Goal: Task Accomplishment & Management: Manage account settings

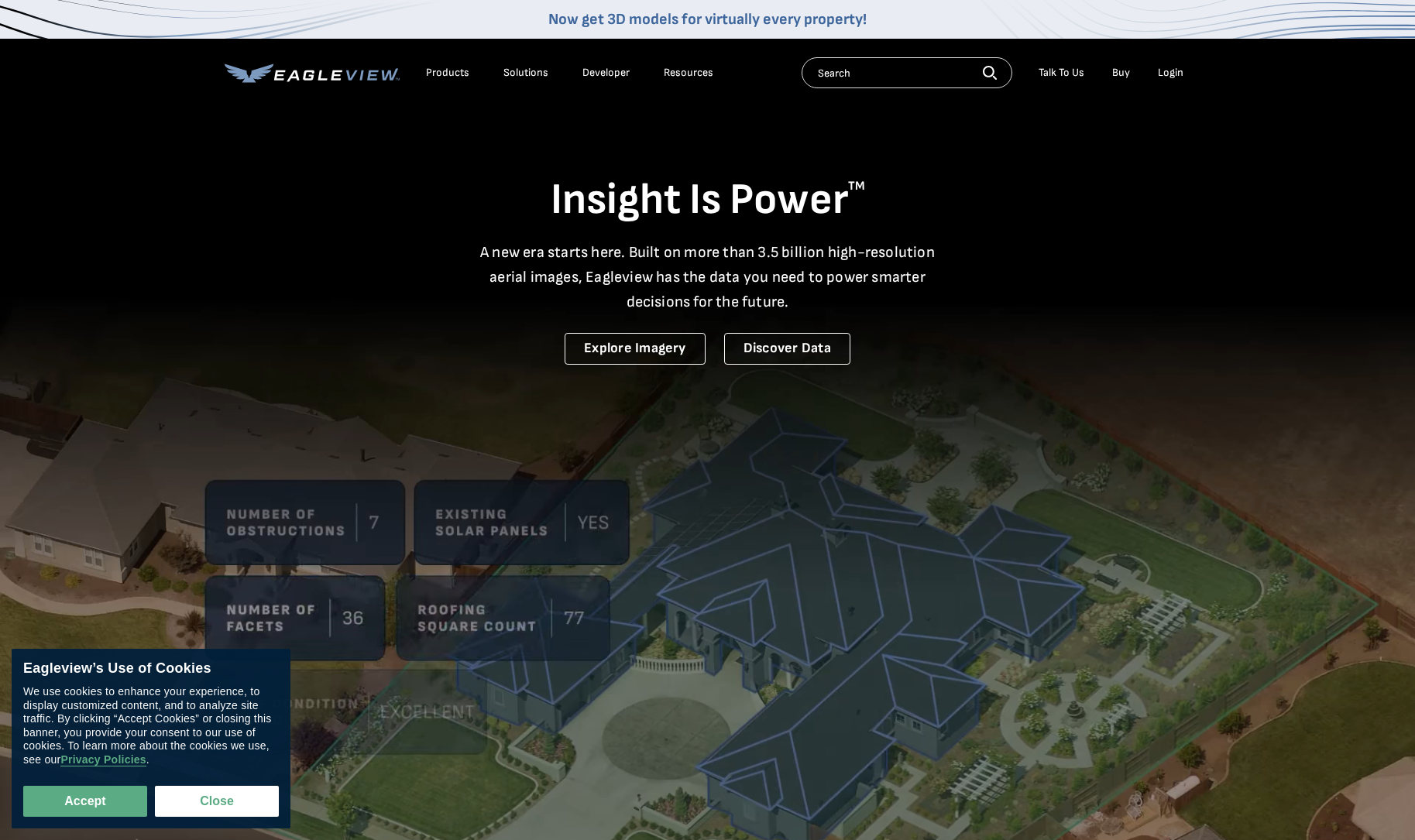
click at [1173, 75] on div "Login" at bounding box center [1170, 73] width 26 height 14
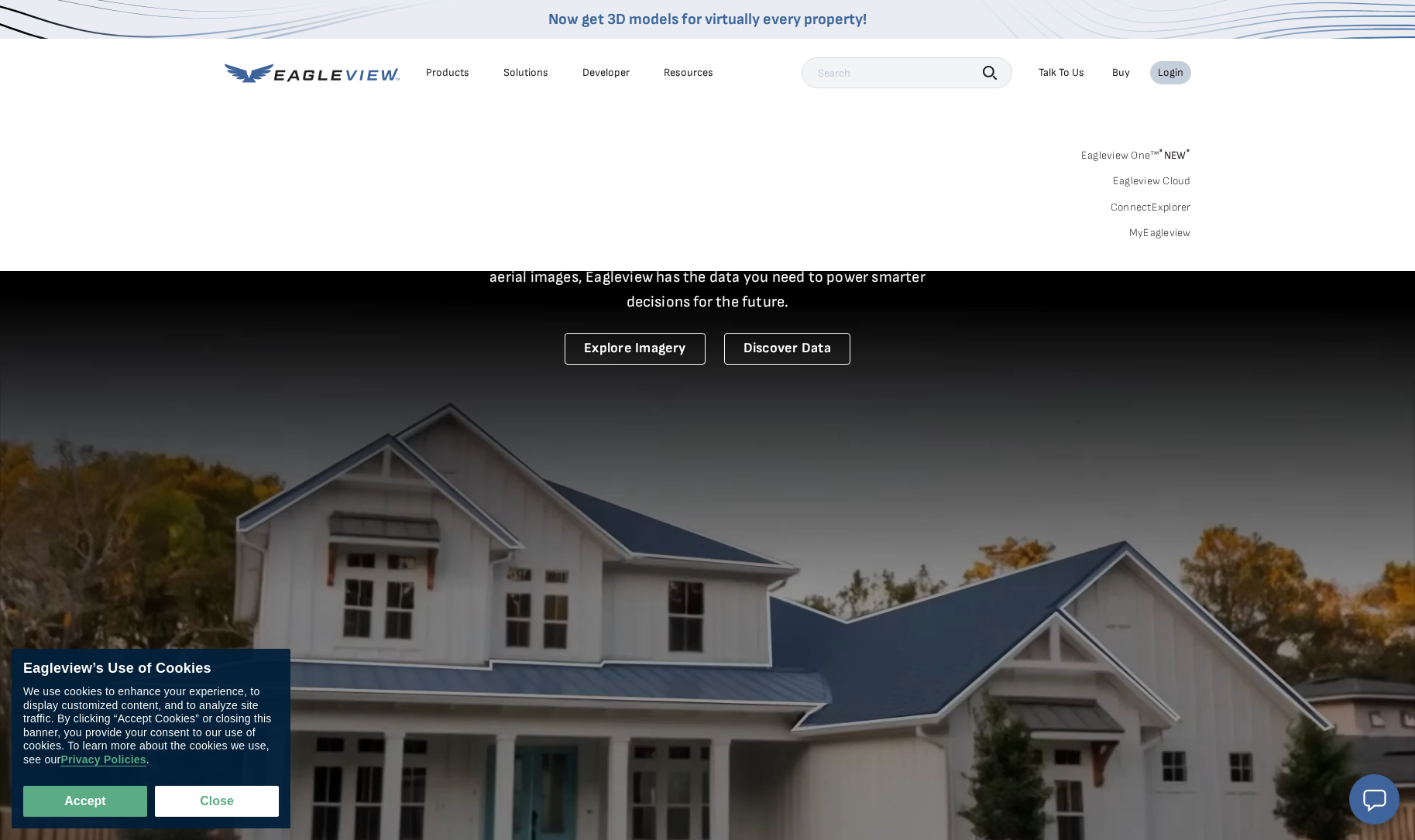
click at [1173, 75] on div "Login" at bounding box center [1170, 73] width 26 height 14
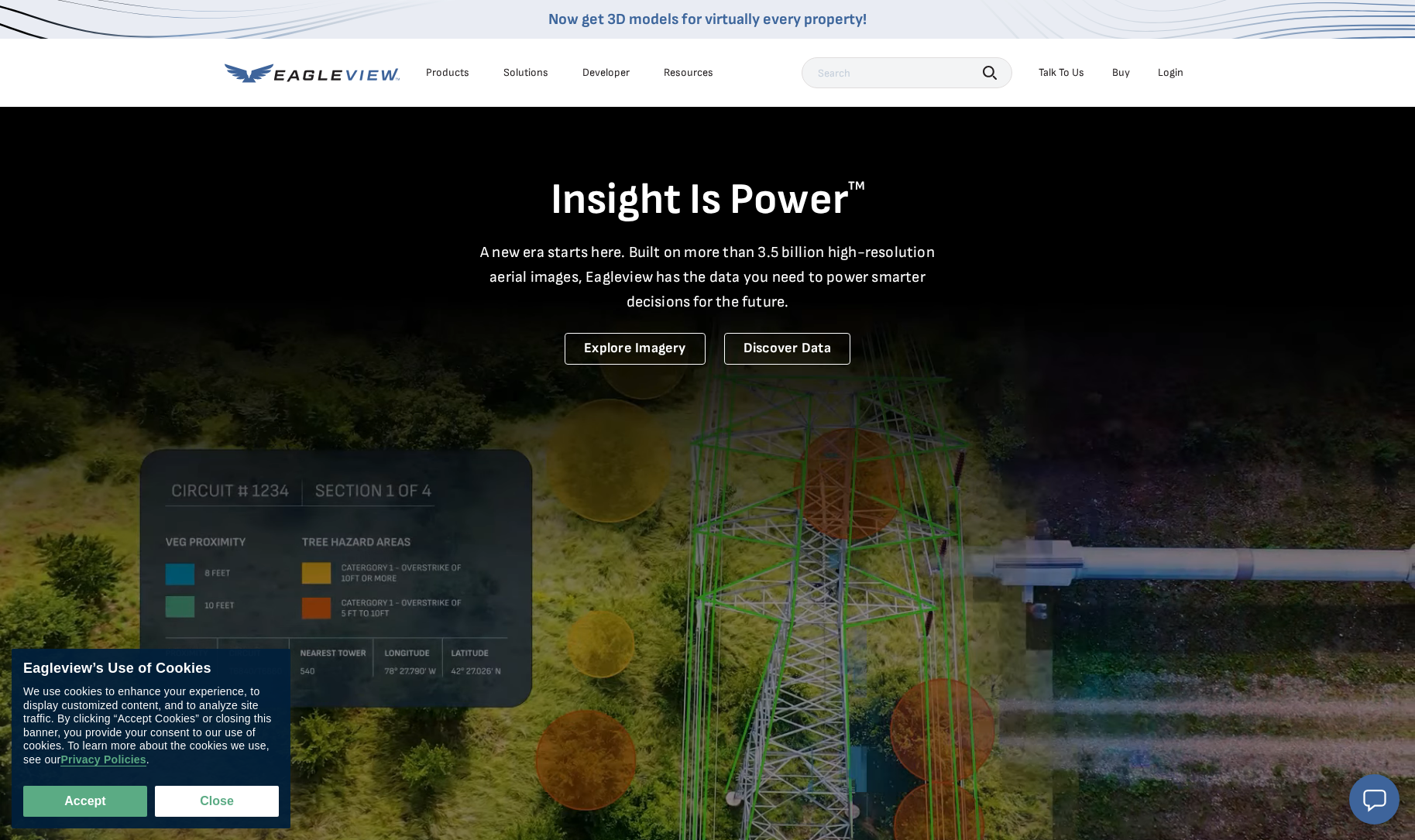
click at [1173, 75] on div "Login" at bounding box center [1170, 73] width 26 height 14
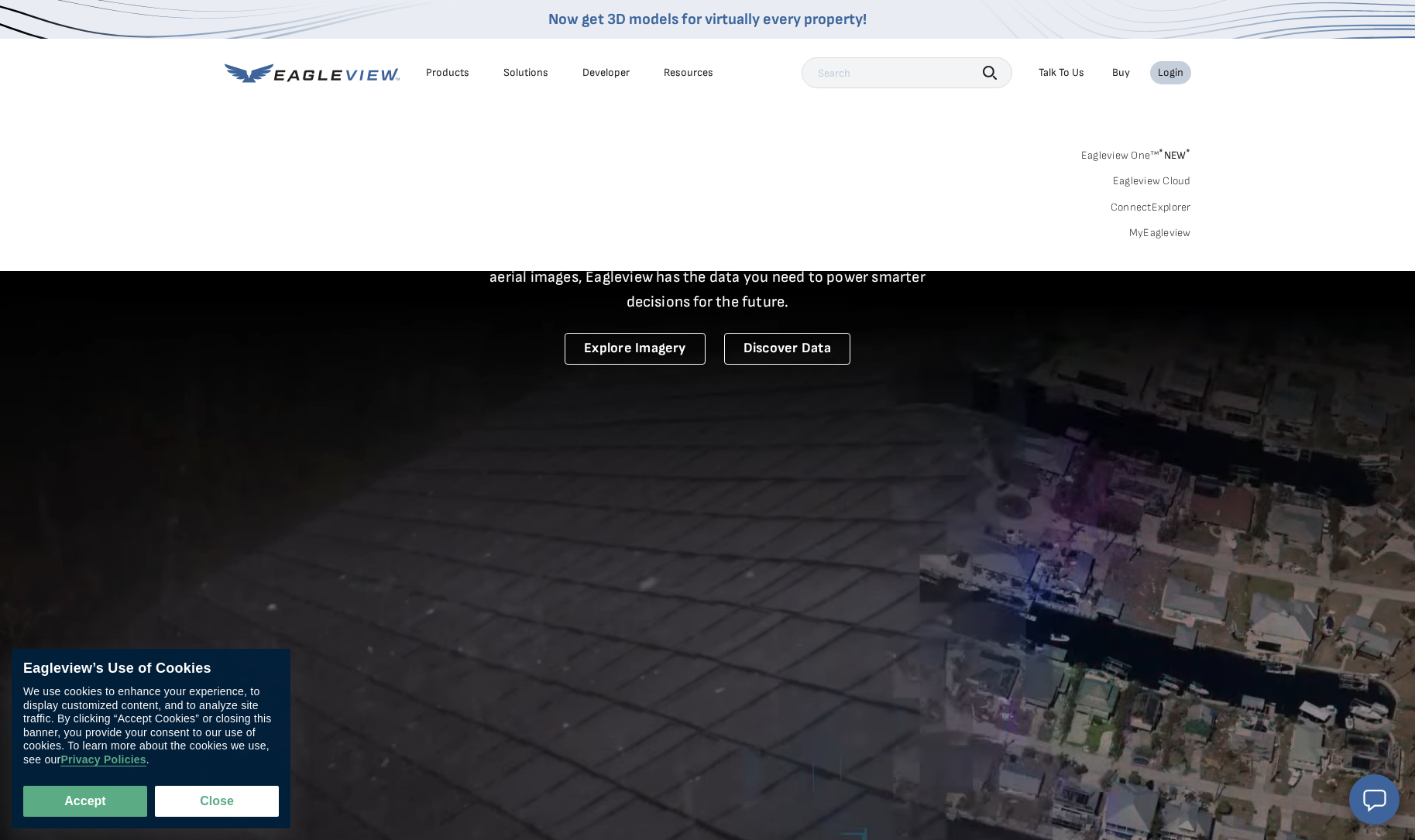
click at [1173, 229] on link "MyEagleview" at bounding box center [1159, 233] width 62 height 14
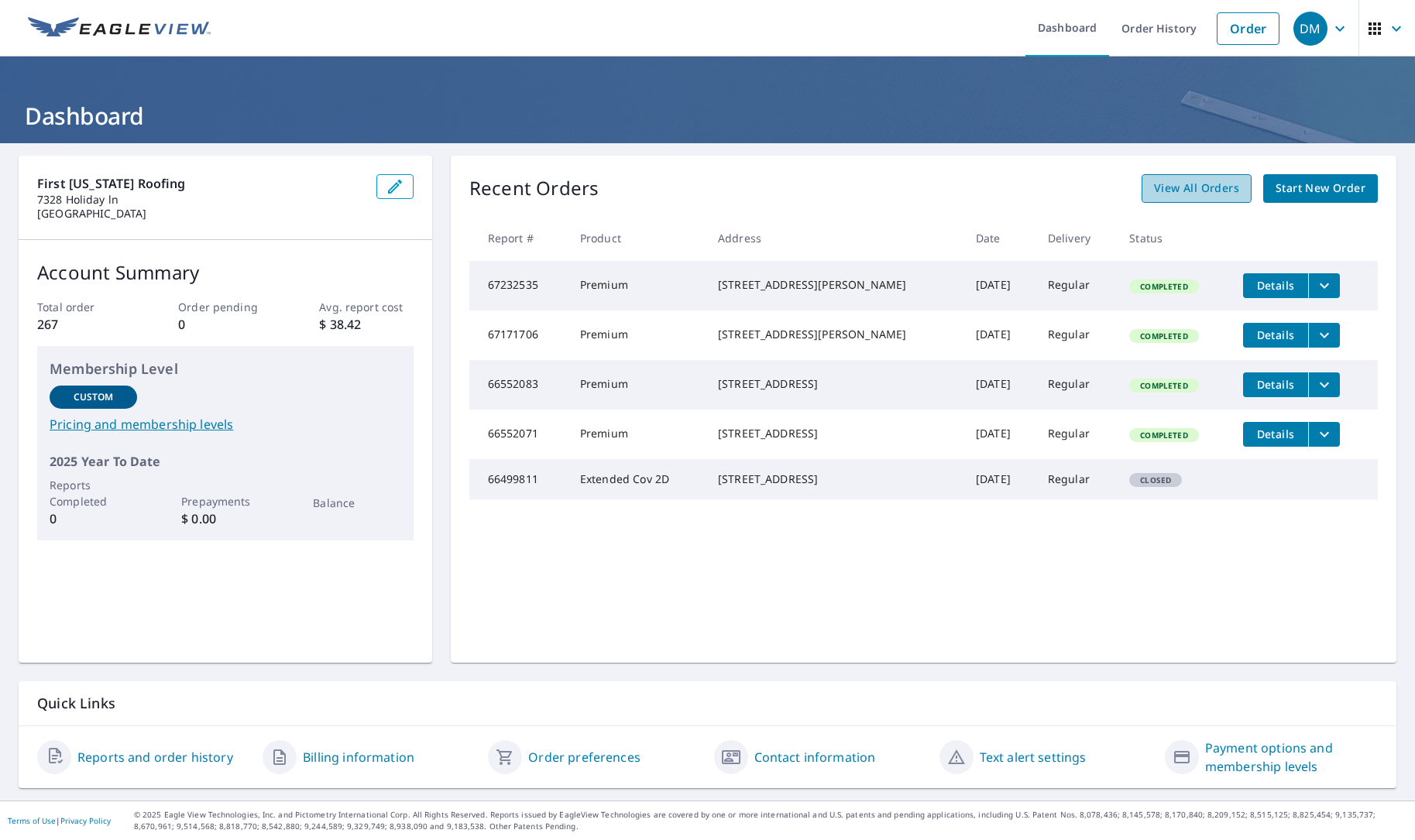
click at [1207, 191] on span "View All Orders" at bounding box center [1196, 189] width 85 height 20
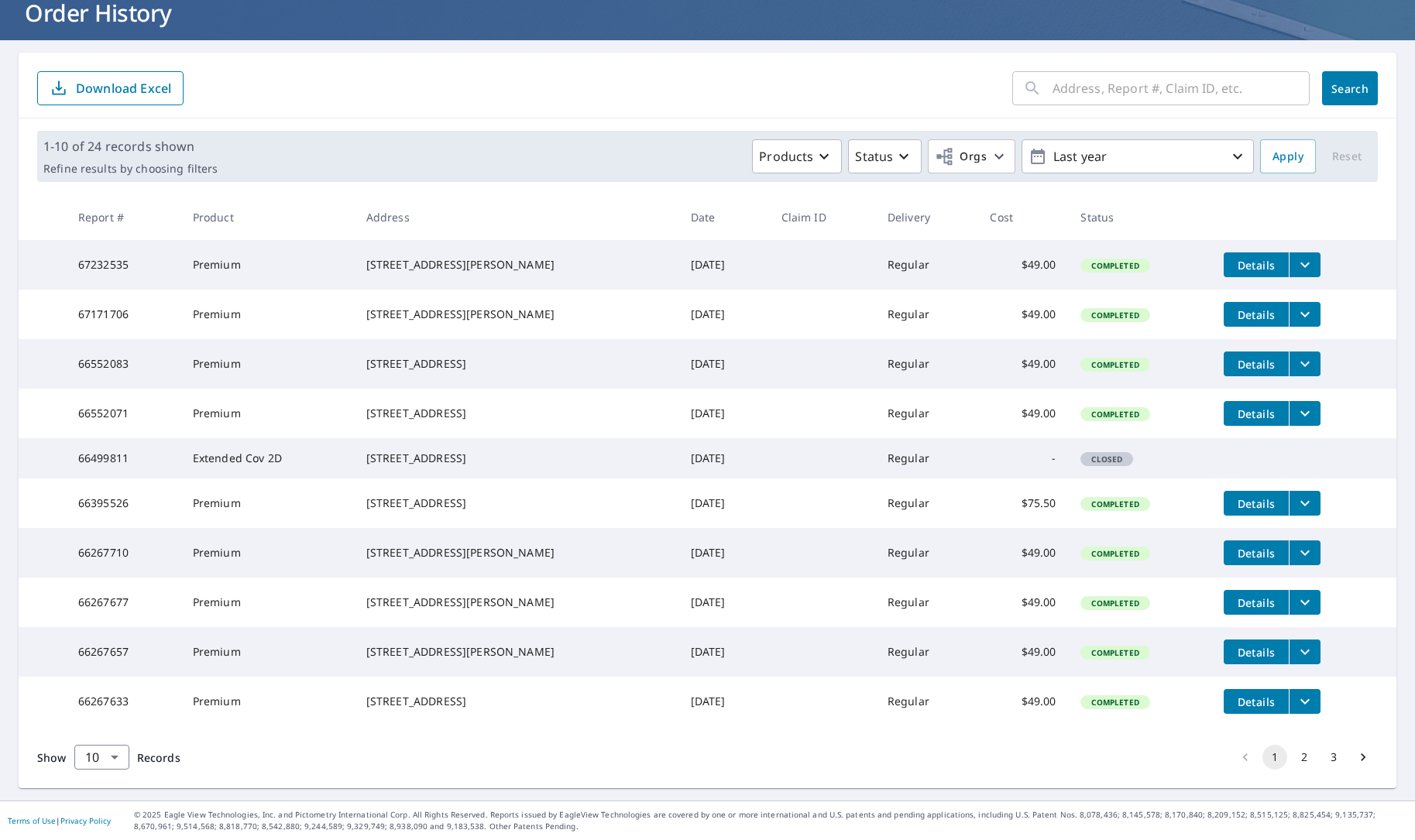
scroll to position [174, 0]
click at [119, 757] on body "DM DM Dashboard Order History Order DM Dashboard / Order History Order History …" at bounding box center [707, 420] width 1415 height 840
click at [114, 808] on li "100" at bounding box center [101, 807] width 55 height 28
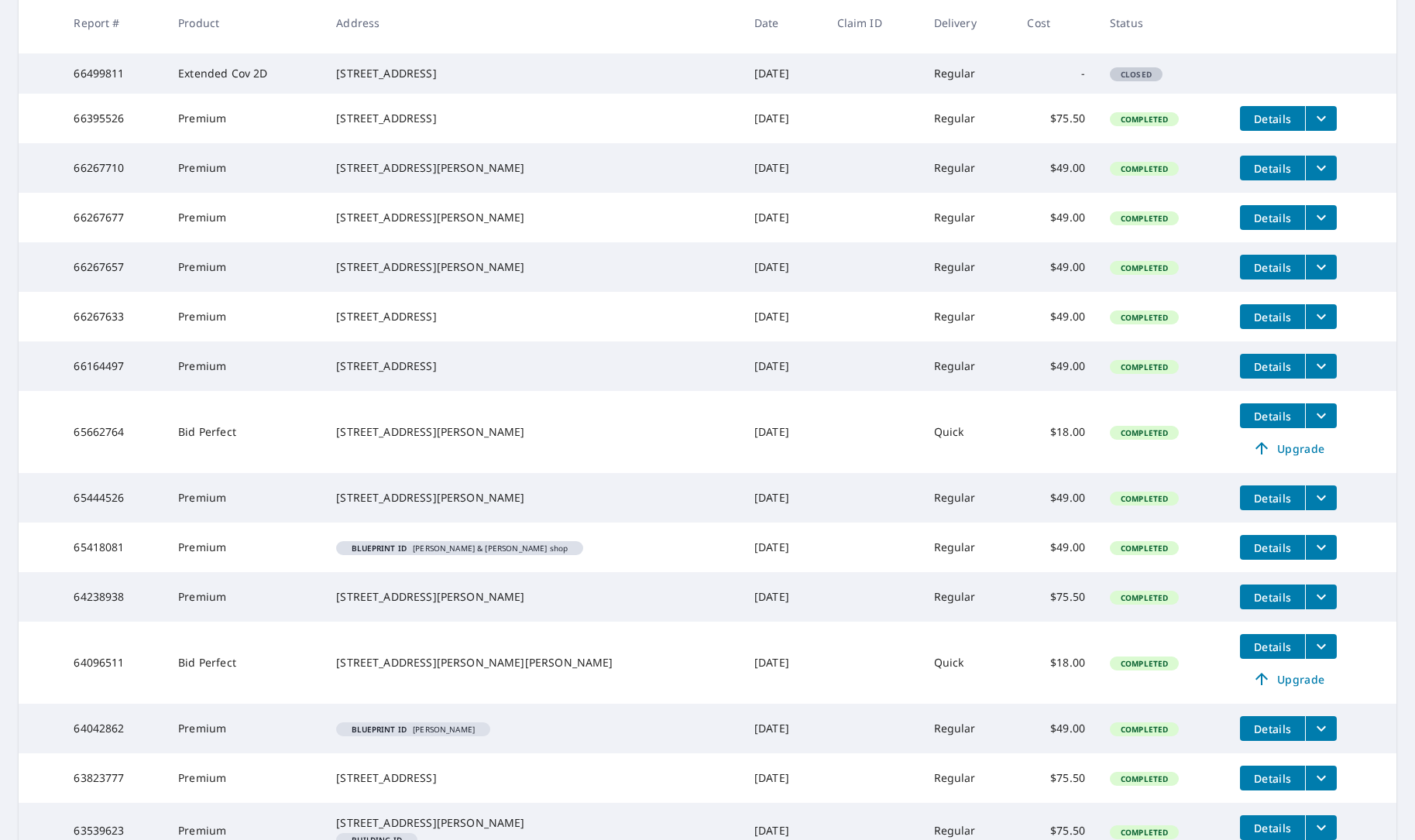
scroll to position [487, 0]
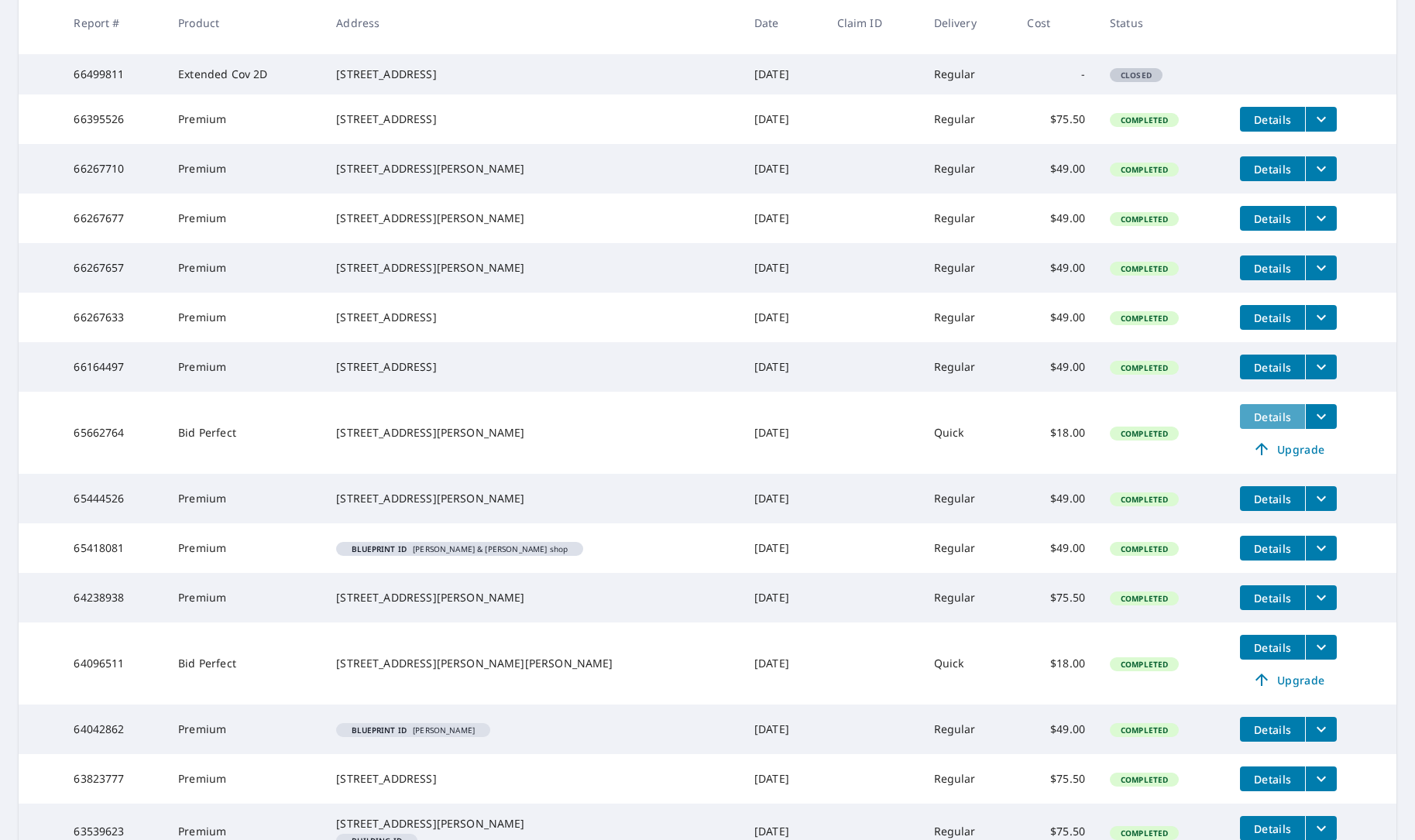
click at [1251, 424] on span "Details" at bounding box center [1272, 416] width 46 height 14
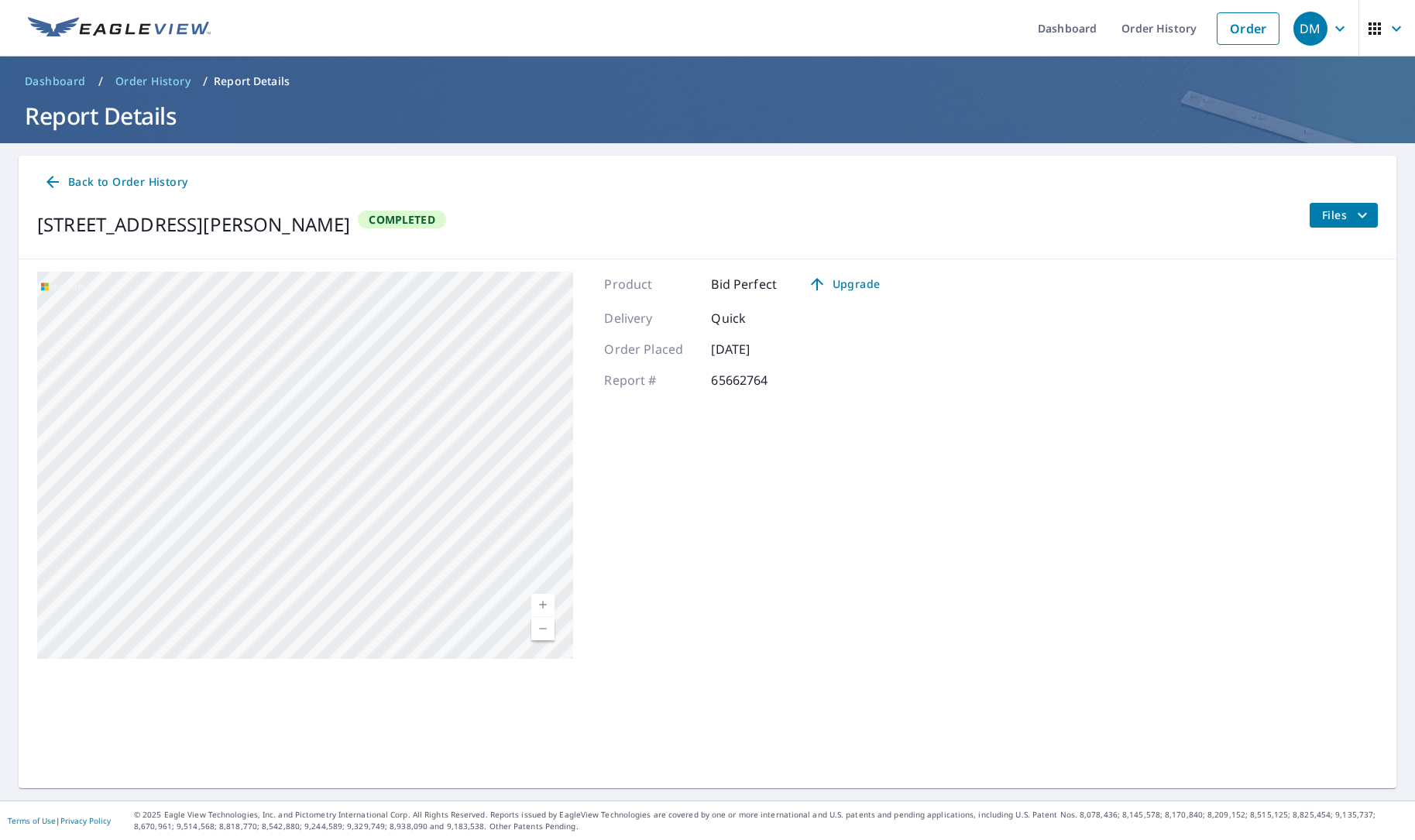
click at [172, 176] on span "Back to Order History" at bounding box center [115, 182] width 144 height 20
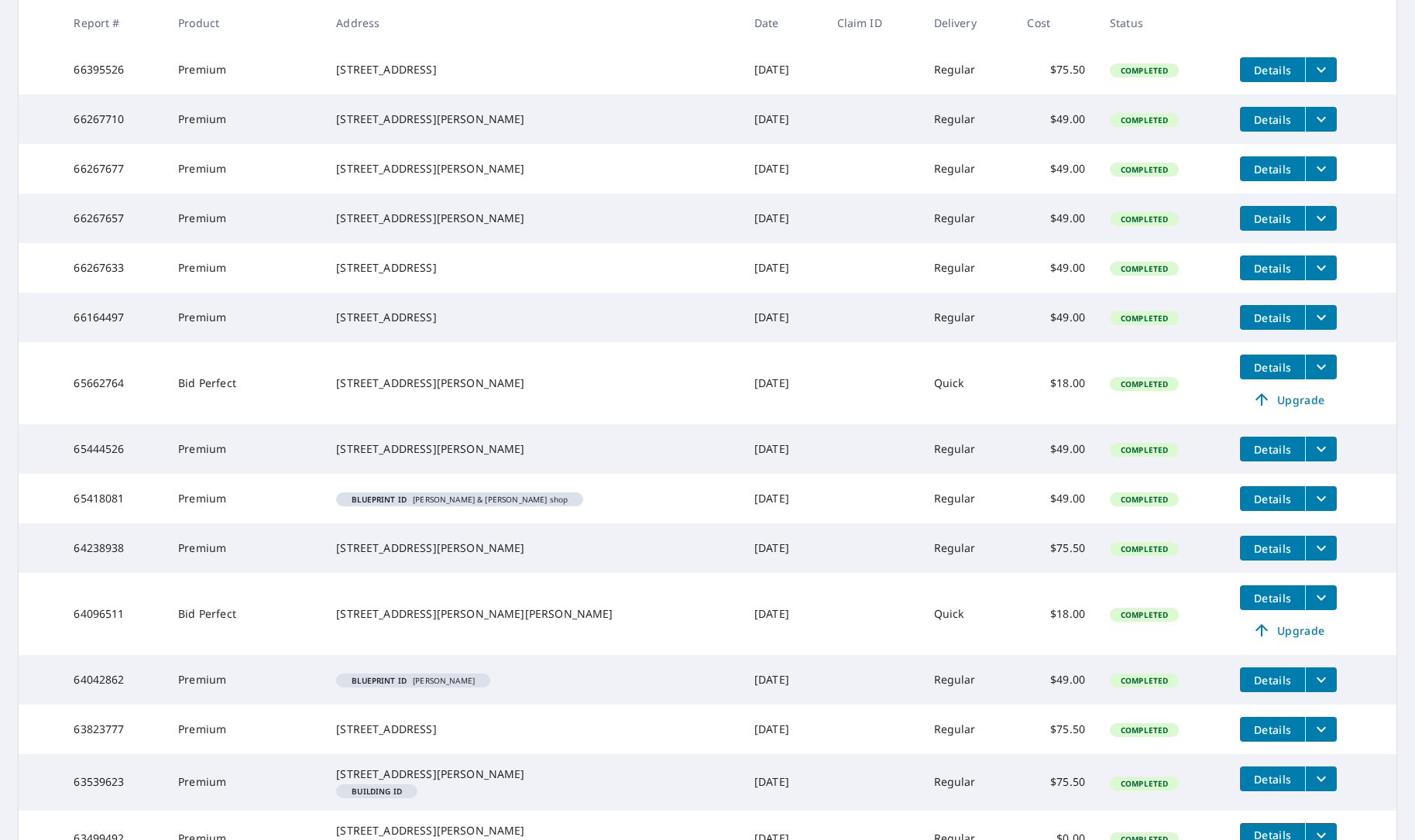
scroll to position [535, 0]
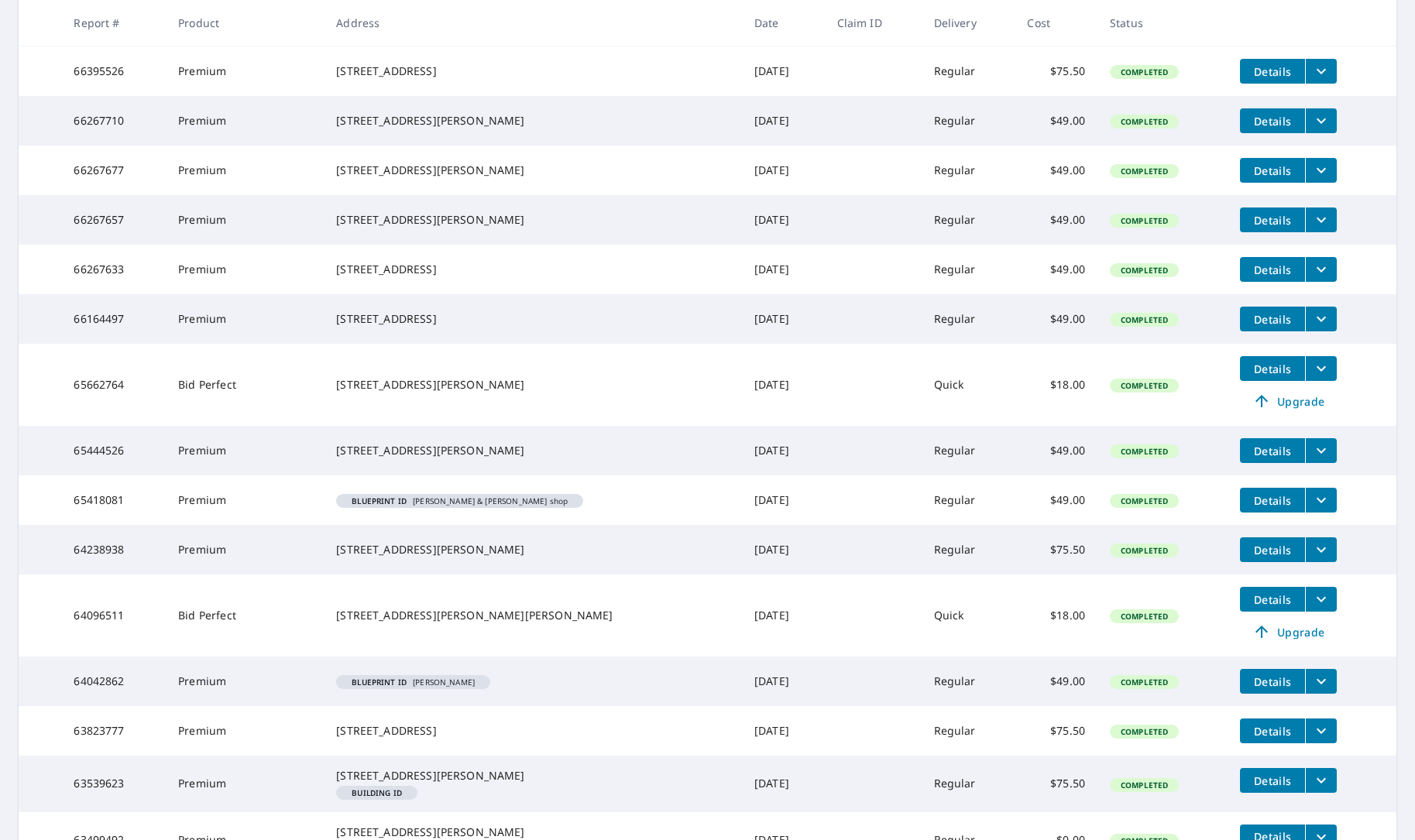
click at [1251, 376] on span "Details" at bounding box center [1272, 369] width 46 height 14
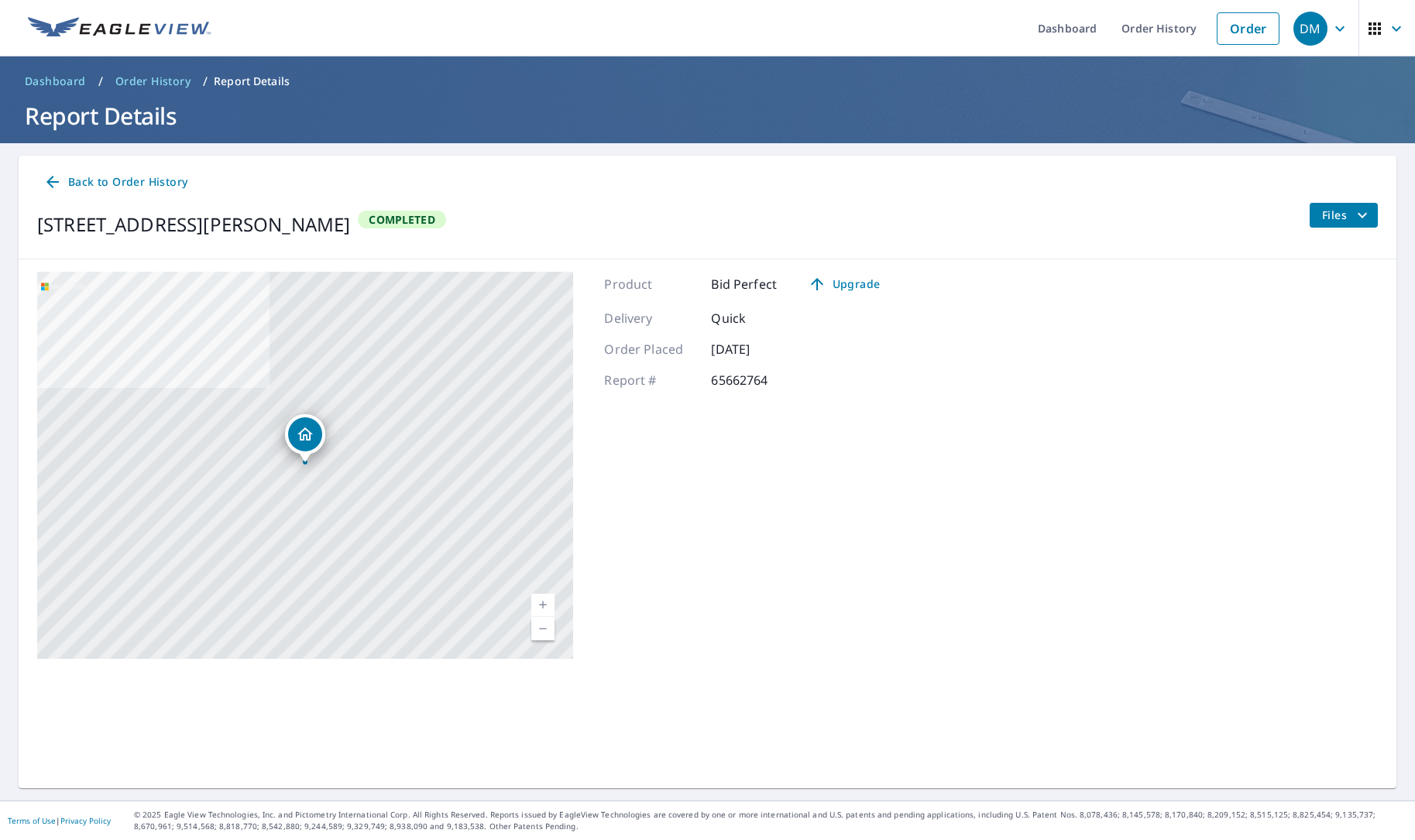
click at [1341, 218] on span "Files" at bounding box center [1346, 214] width 49 height 19
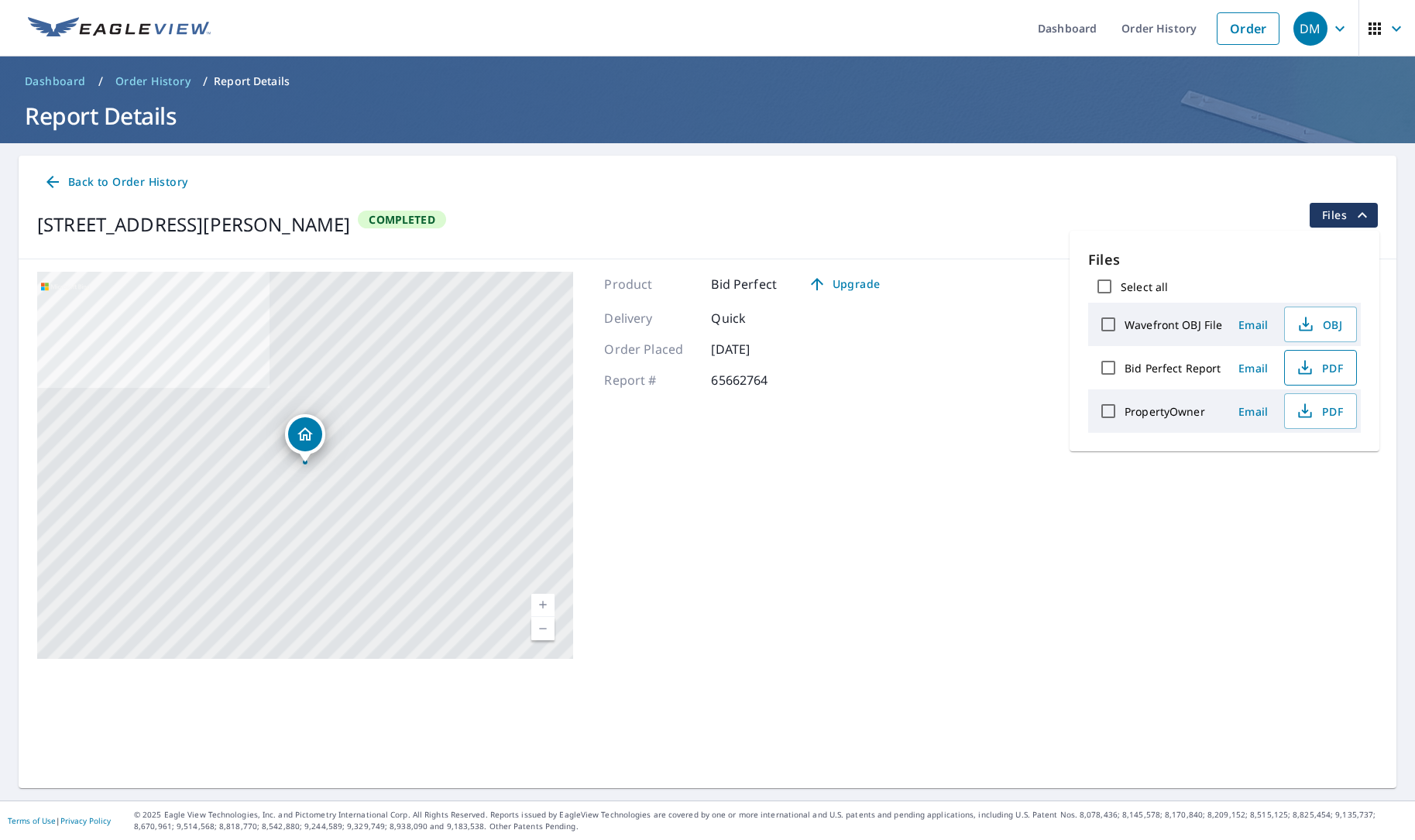
click at [1308, 367] on icon "button" at bounding box center [1304, 367] width 19 height 19
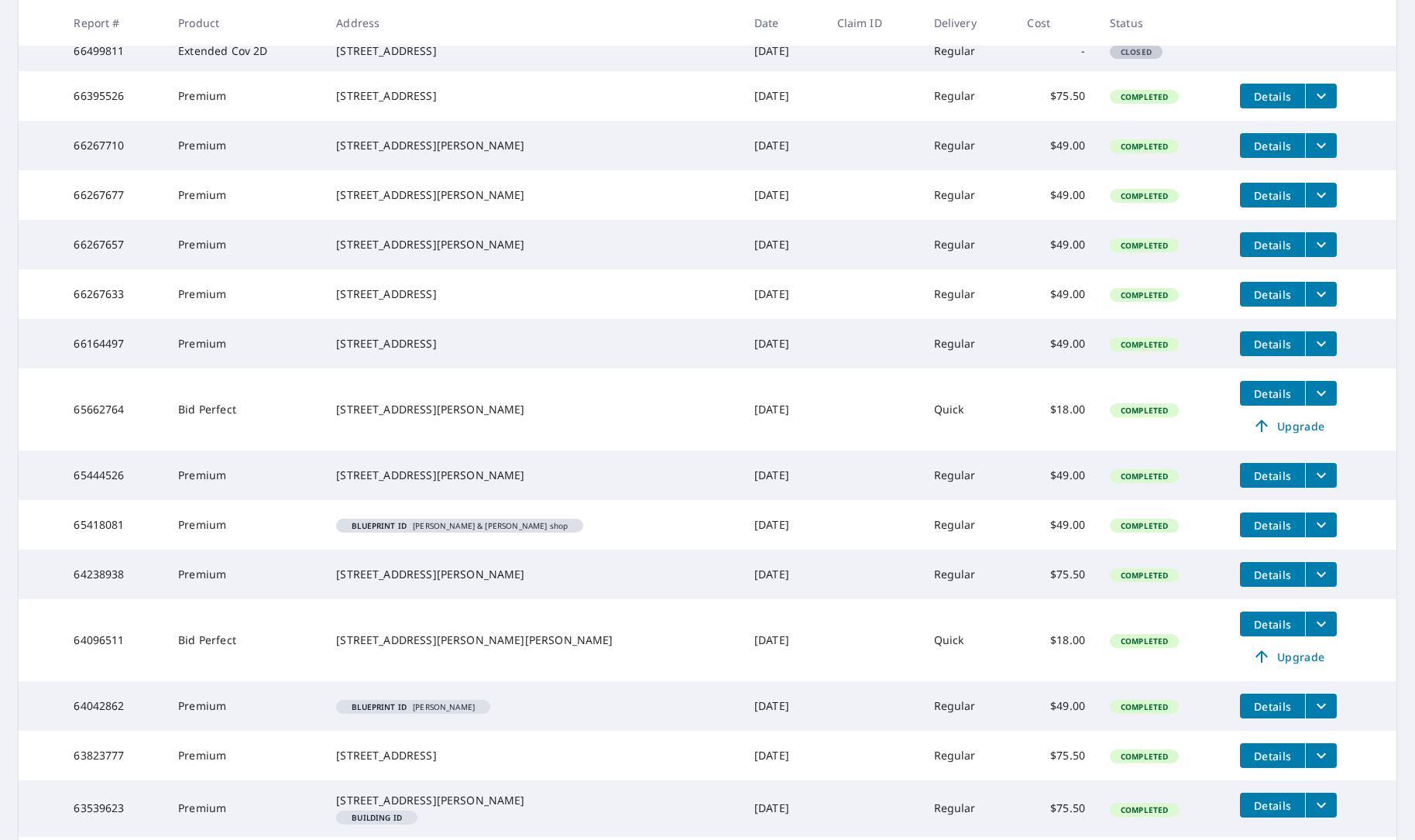
scroll to position [522, 0]
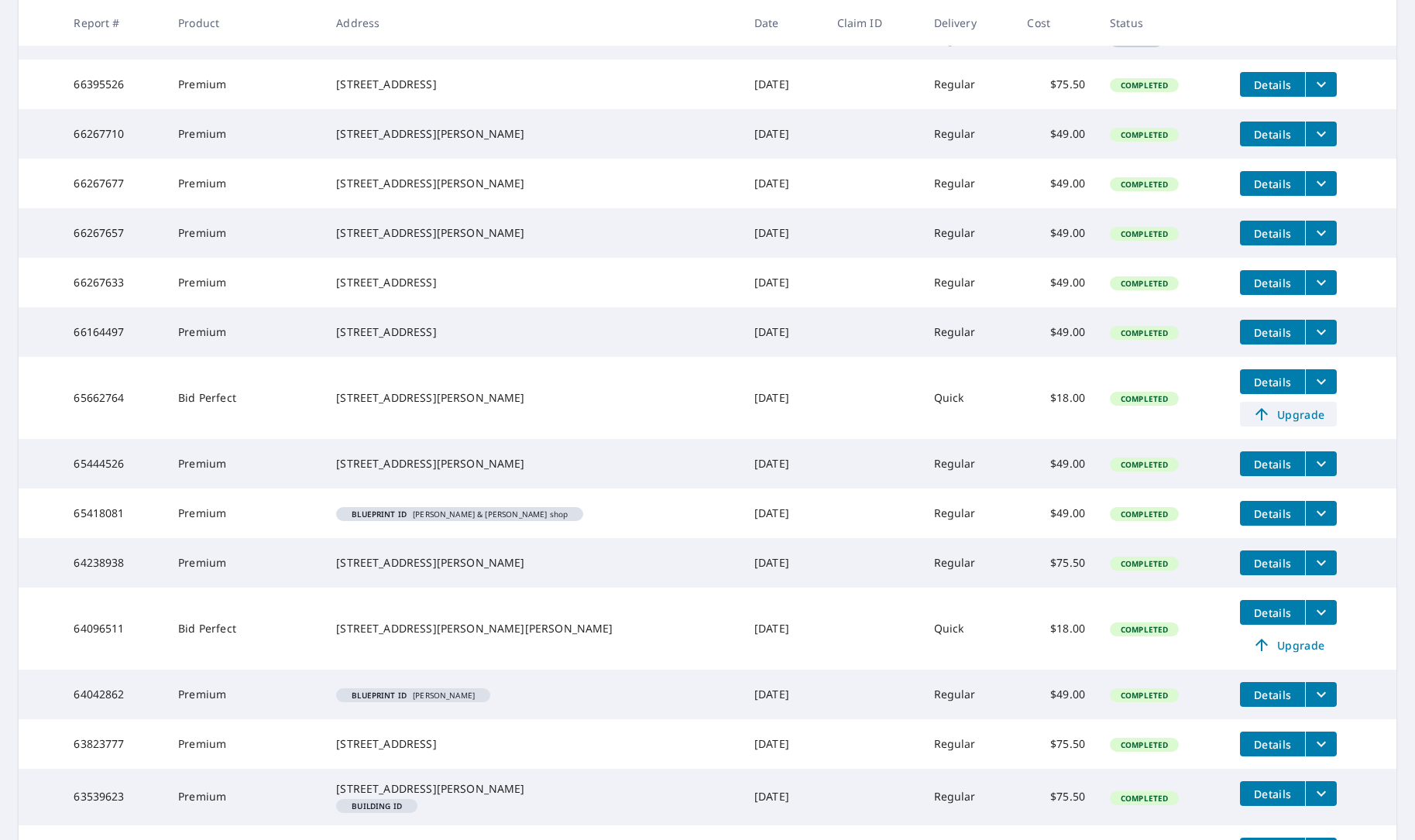
click at [1268, 424] on span "Upgrade" at bounding box center [1287, 414] width 78 height 19
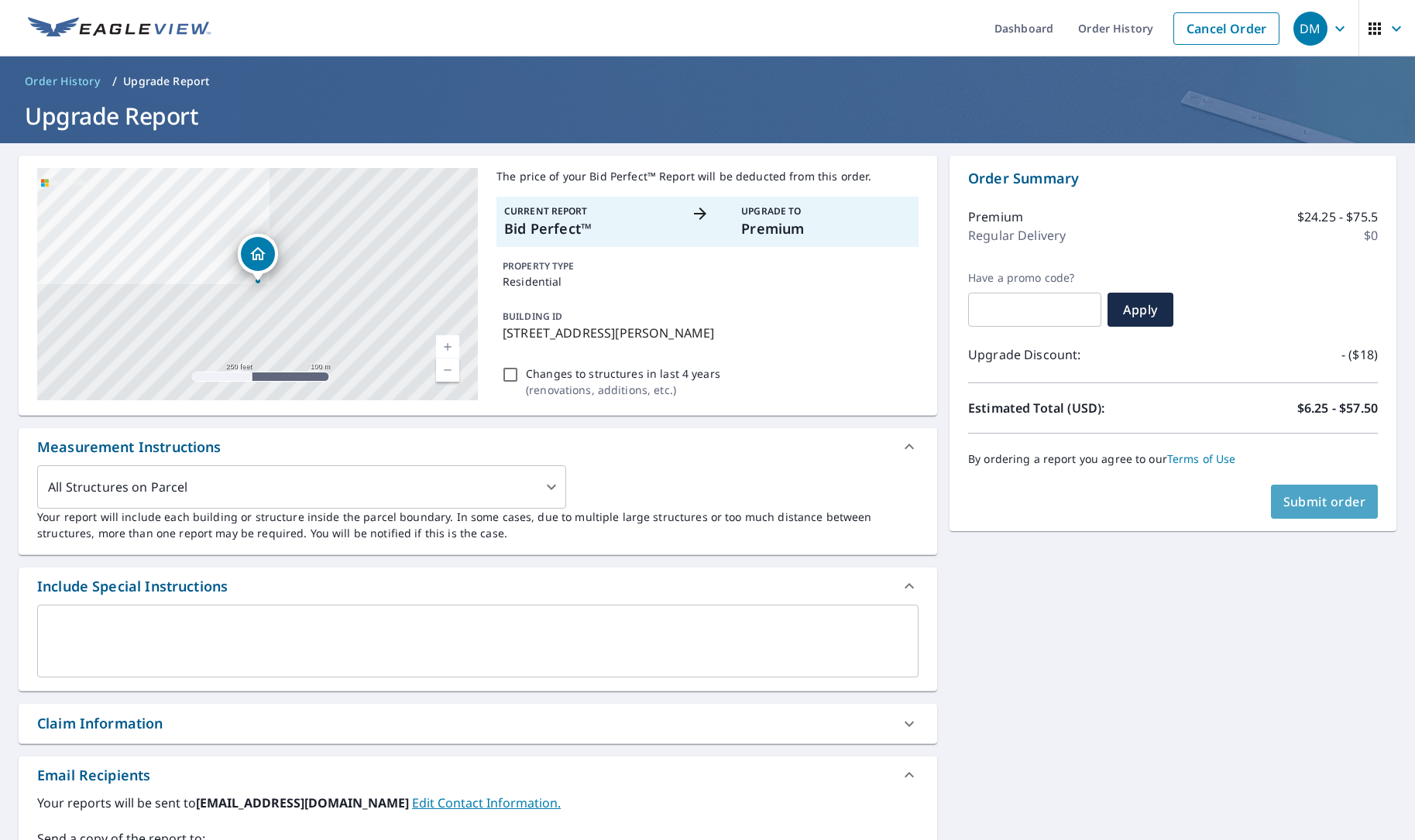
click at [1323, 507] on span "Submit order" at bounding box center [1324, 501] width 83 height 17
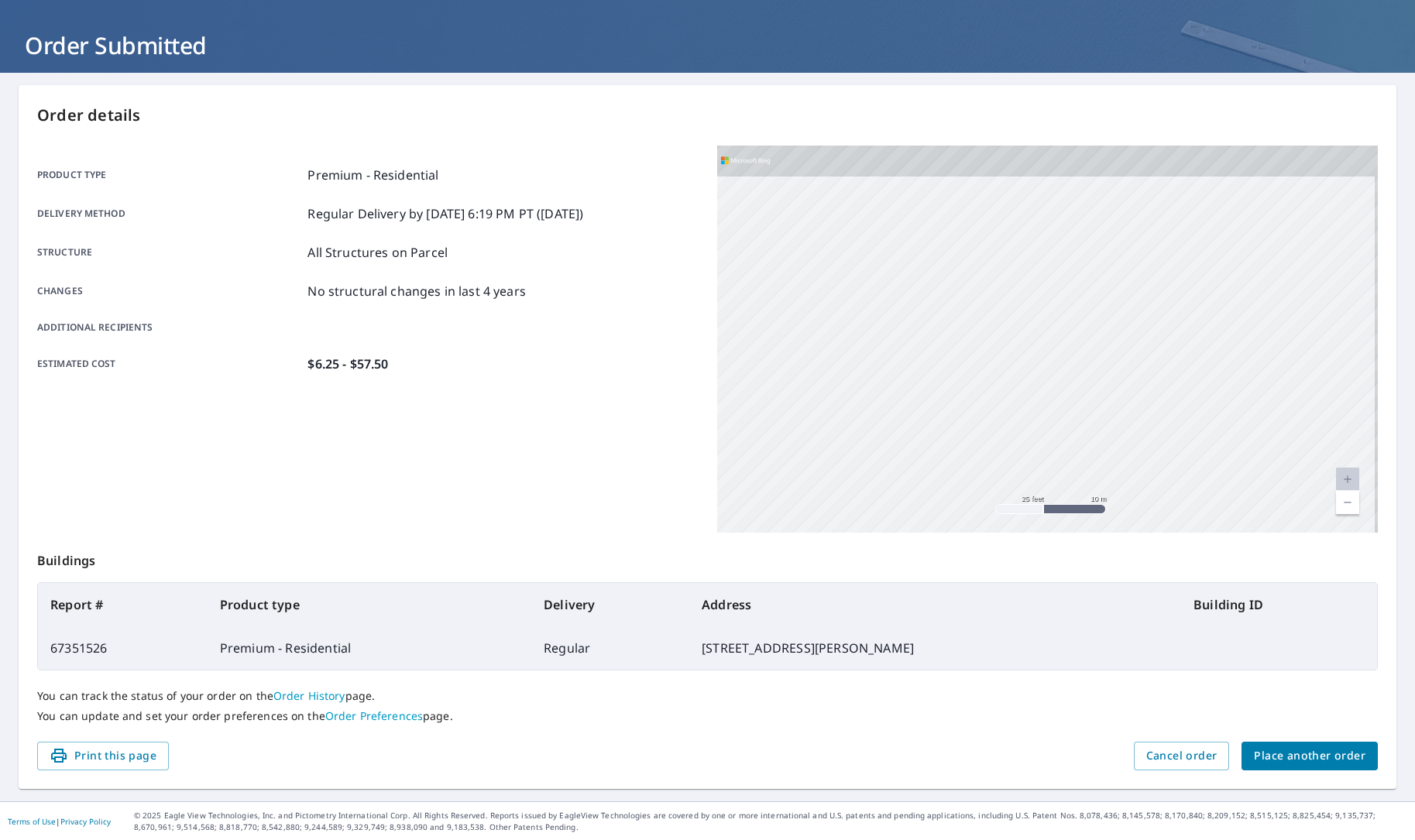
drag, startPoint x: 1044, startPoint y: 284, endPoint x: 1007, endPoint y: 515, distance: 233.9
click at [1007, 512] on div "502 Ragle Rd Weatherford, TX 76087" at bounding box center [1048, 339] width 661 height 387
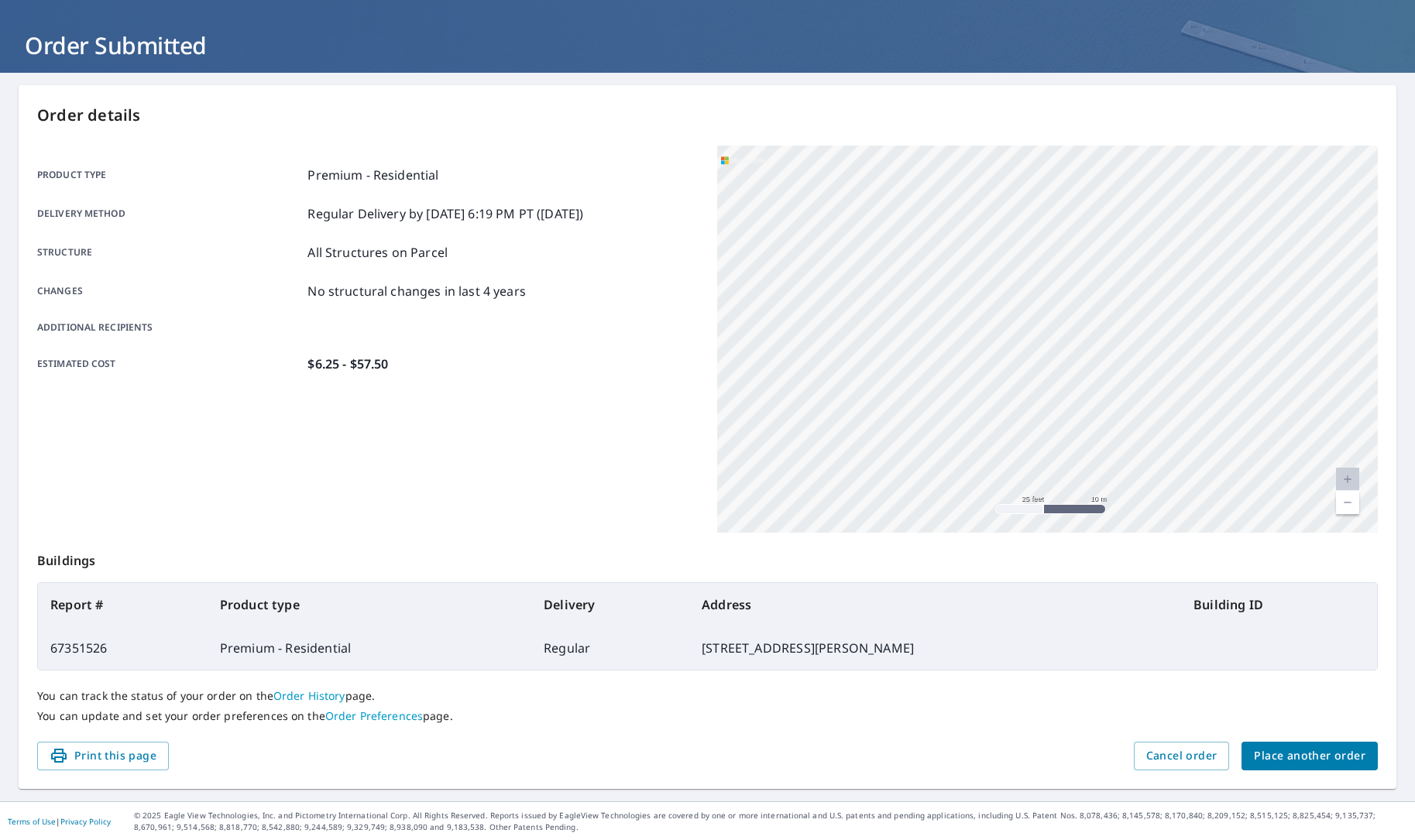
drag, startPoint x: 1041, startPoint y: 419, endPoint x: 975, endPoint y: 582, distance: 175.9
click at [975, 584] on div "Order details Product type Premium - Residential Delivery method Regular Delive…" at bounding box center [707, 436] width 1377 height 703
click at [1345, 502] on link "Current Level 20, Zoom Out" at bounding box center [1347, 502] width 23 height 23
click at [1345, 502] on link "Current Level 19, Zoom Out" at bounding box center [1347, 502] width 23 height 23
drag, startPoint x: 1227, startPoint y: 321, endPoint x: 1064, endPoint y: 486, distance: 231.9
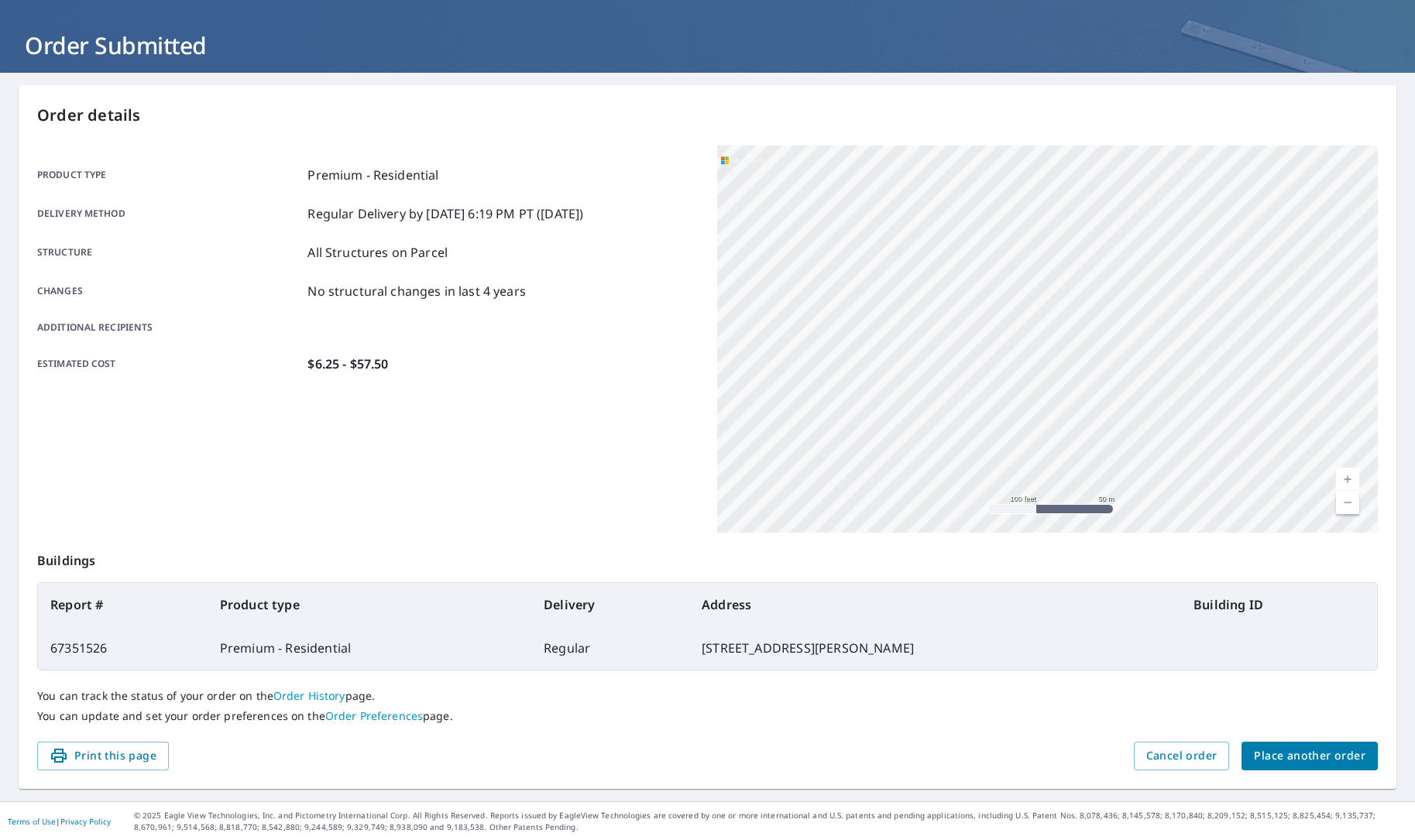
click at [1070, 477] on div "502 Ragle Rd Weatherford, TX 76087" at bounding box center [1048, 339] width 661 height 387
drag, startPoint x: 1059, startPoint y: 281, endPoint x: 1077, endPoint y: 395, distance: 115.4
click at [1077, 395] on div "502 Ragle Rd Weatherford, TX 76087" at bounding box center [1048, 339] width 661 height 387
drag, startPoint x: 1133, startPoint y: 285, endPoint x: 1128, endPoint y: 347, distance: 62.2
click at [1128, 348] on div "502 Ragle Rd Weatherford, TX 76087" at bounding box center [1048, 339] width 661 height 387
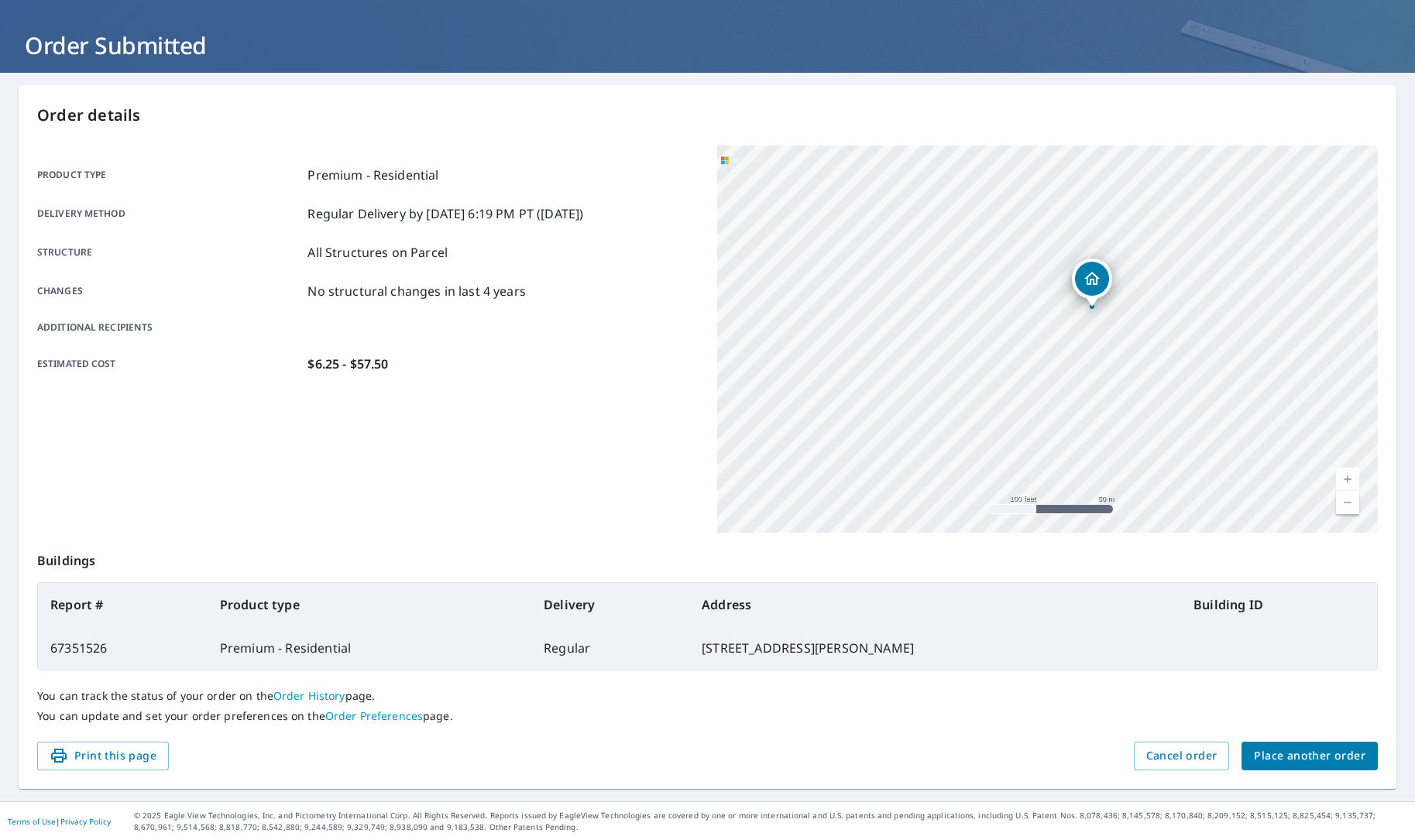
click at [1350, 481] on link "Current Level 18, Zoom In" at bounding box center [1347, 479] width 23 height 23
click at [1350, 481] on link "Current Level 19, Zoom In" at bounding box center [1347, 479] width 23 height 23
drag, startPoint x: 1221, startPoint y: 391, endPoint x: 1074, endPoint y: 442, distance: 155.6
click at [1074, 442] on div "502 Ragle Rd Weatherford, TX 76087" at bounding box center [1048, 339] width 661 height 387
click at [1350, 474] on link "Current Level 20, Zoom In Disabled" at bounding box center [1347, 479] width 23 height 23
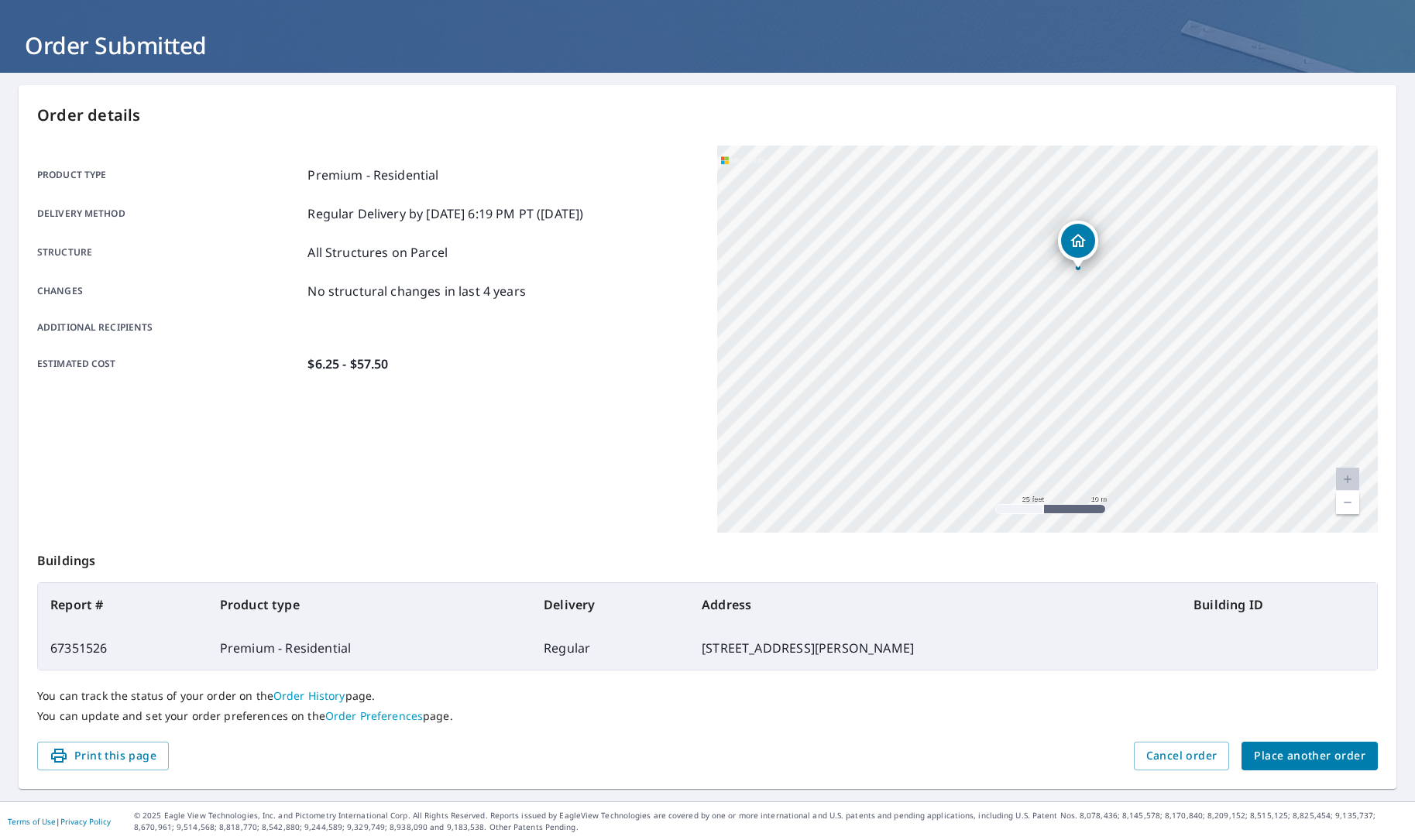
click at [1350, 474] on link "Current Level 20, Zoom In Disabled" at bounding box center [1347, 479] width 23 height 23
drag, startPoint x: 1163, startPoint y: 386, endPoint x: 1174, endPoint y: 438, distance: 53.2
click at [1174, 438] on div "502 Ragle Rd Weatherford, TX 76087" at bounding box center [1048, 339] width 661 height 387
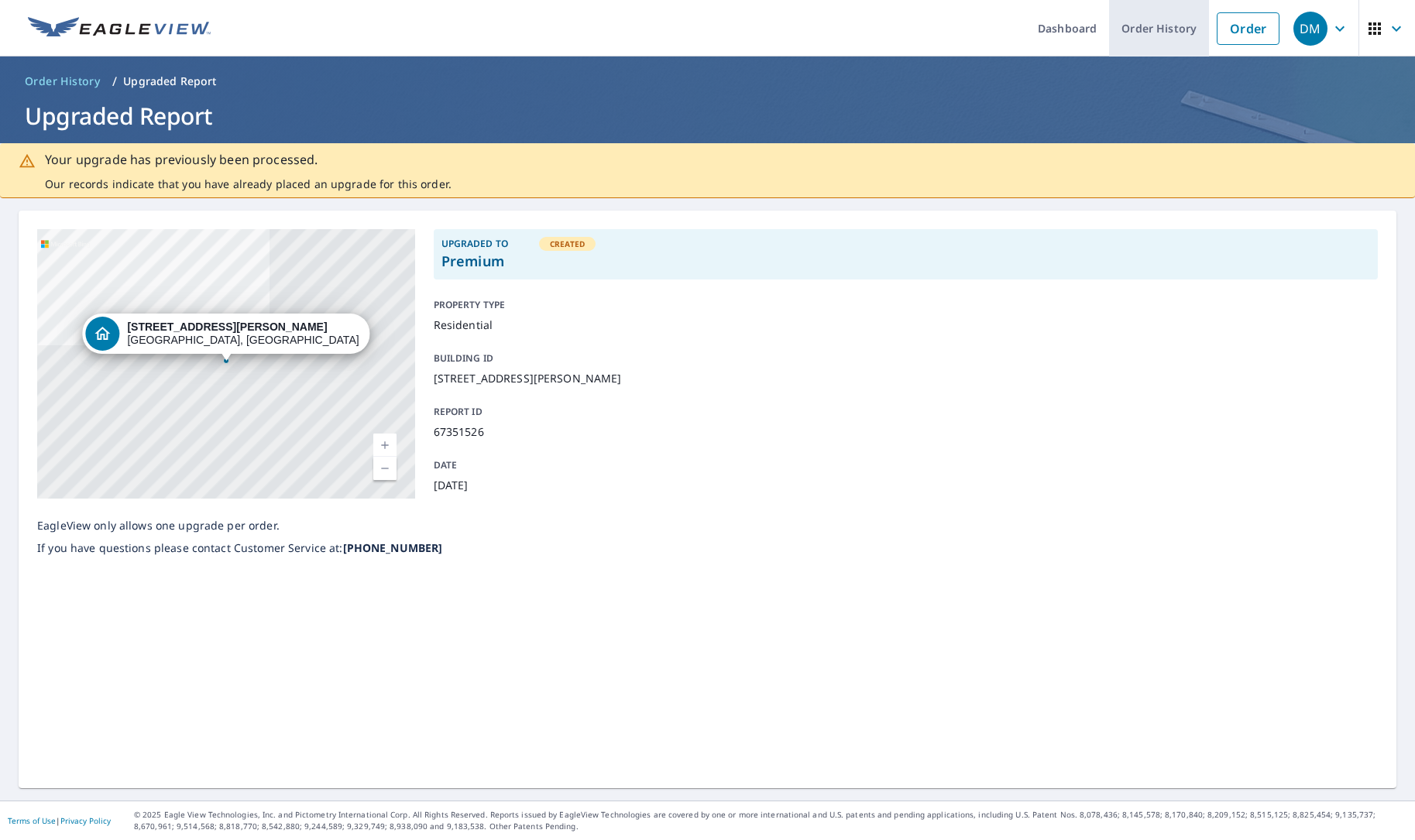
click at [1162, 26] on link "Order History" at bounding box center [1158, 28] width 100 height 56
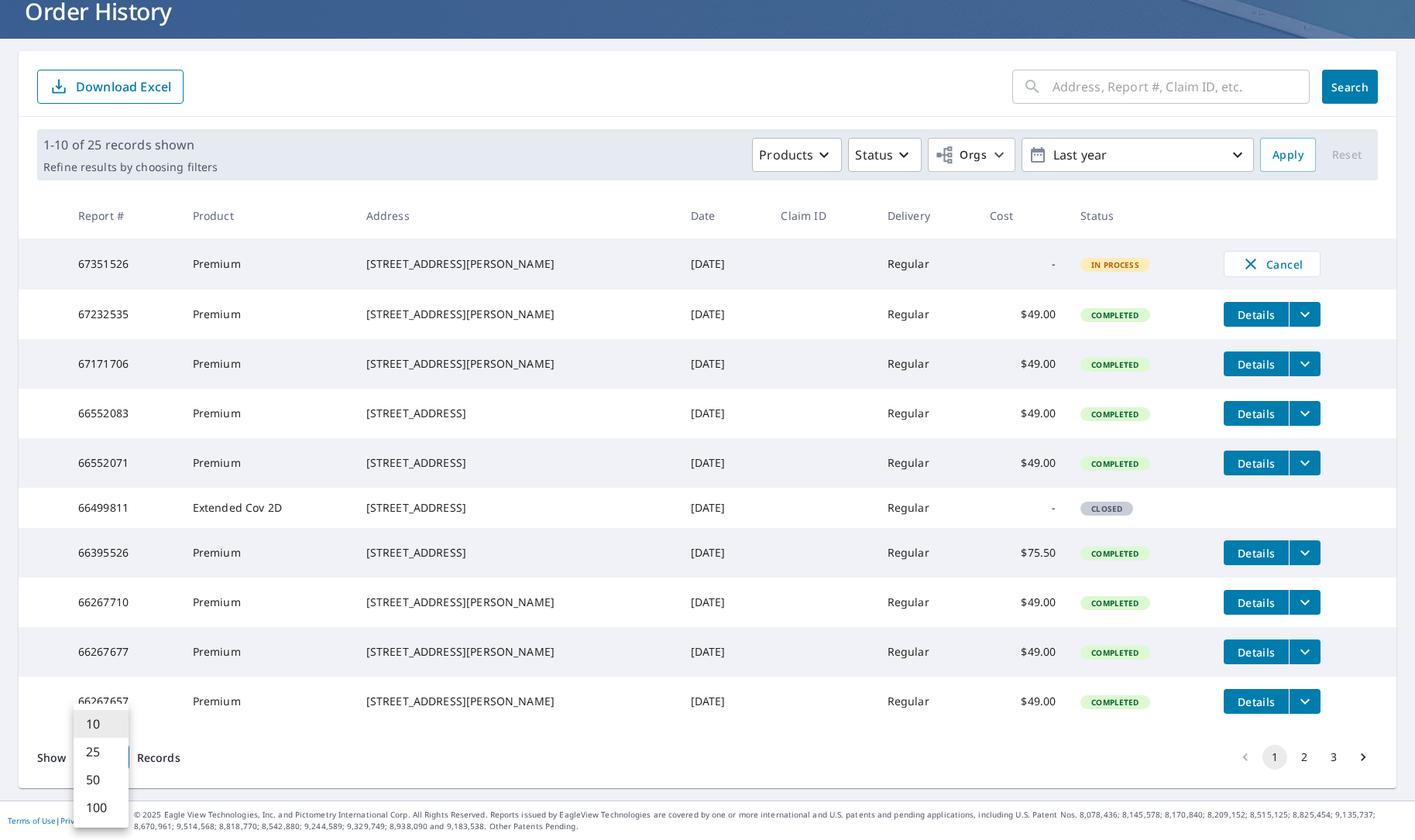
click at [120, 754] on body "DM DM Dashboard Order History Order DM Dashboard / Order History Order History …" at bounding box center [707, 420] width 1415 height 840
click at [119, 776] on li "50" at bounding box center [101, 779] width 55 height 28
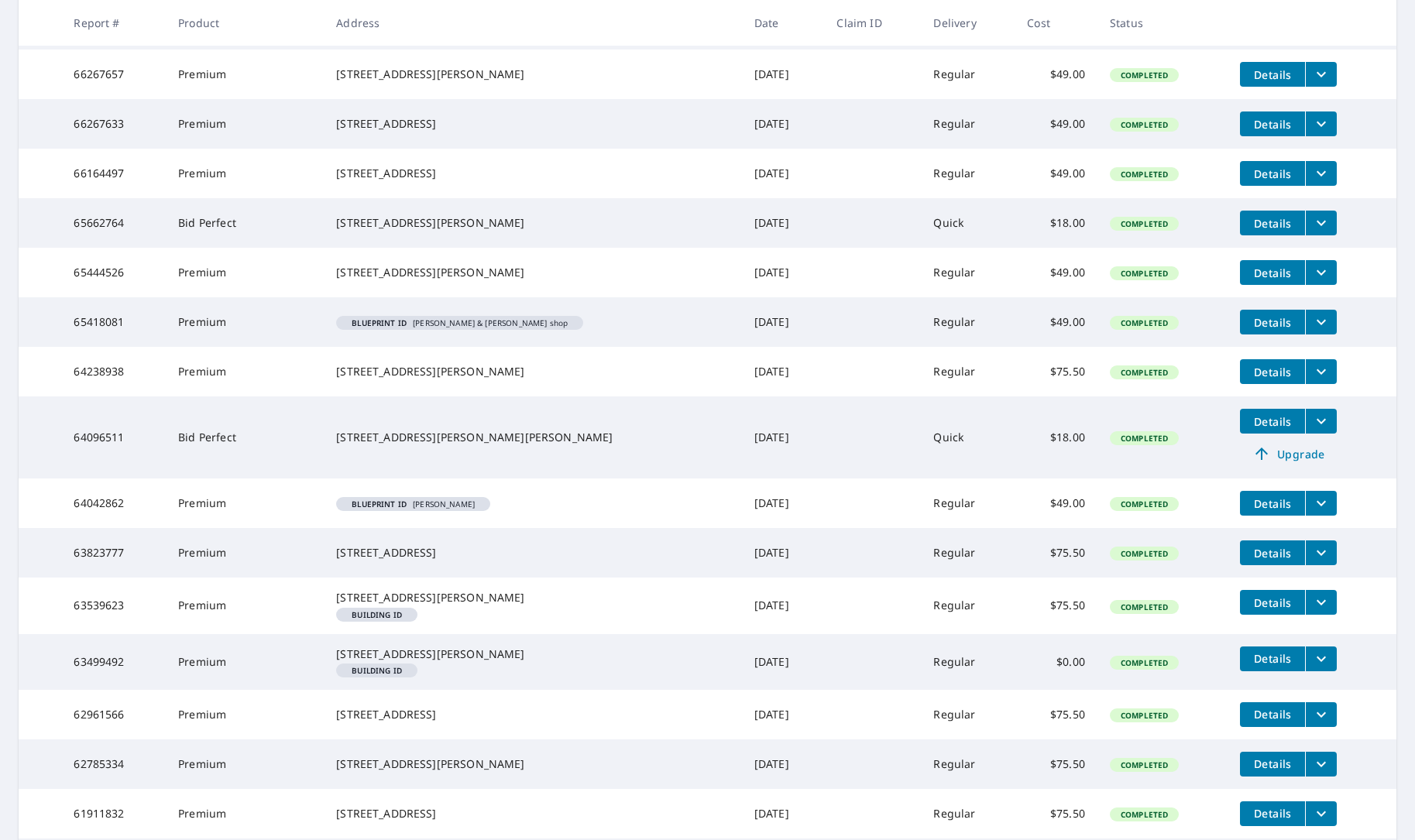
scroll to position [728, 0]
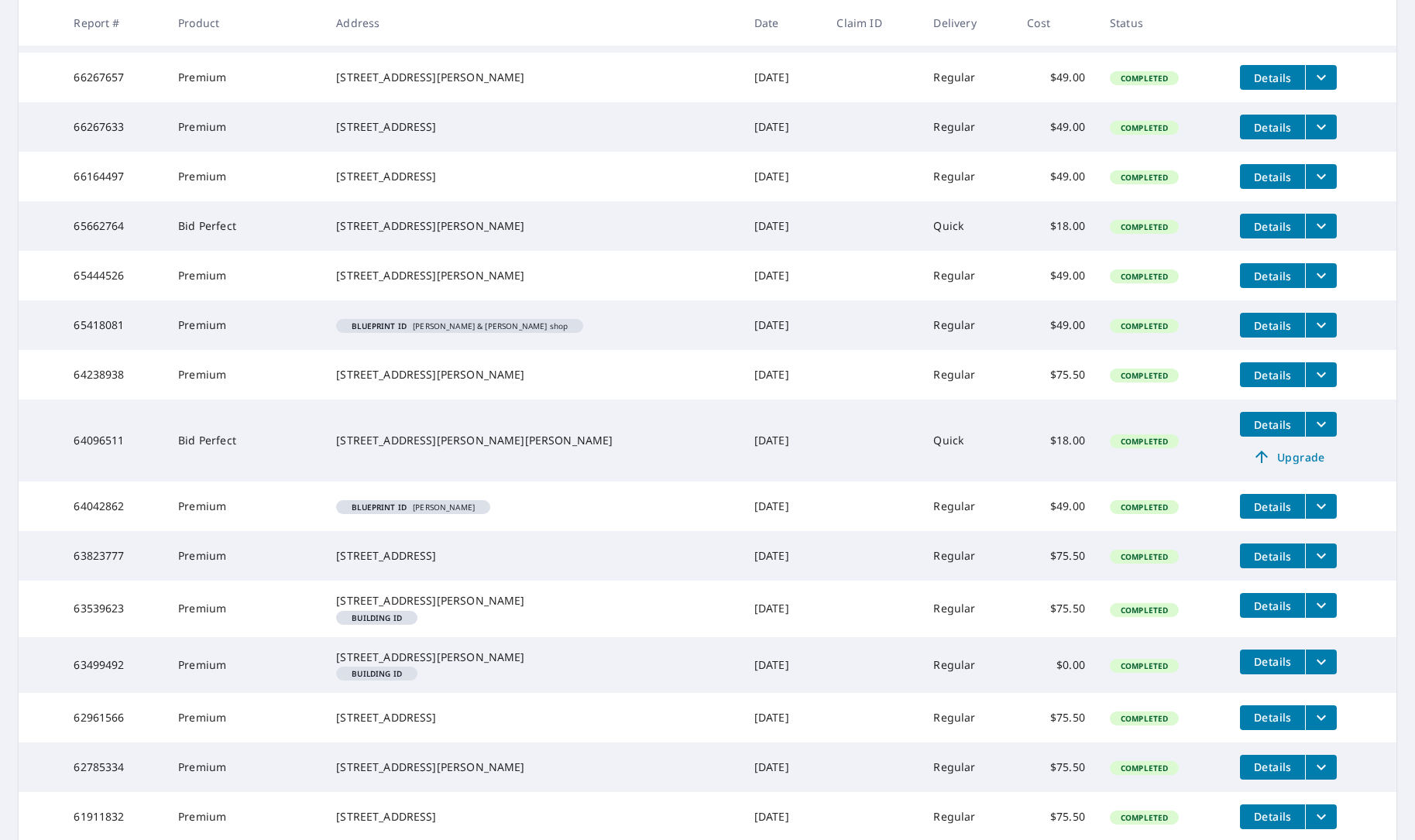
click at [1311, 235] on icon "filesDropdownBtn-65662764" at bounding box center [1320, 226] width 19 height 19
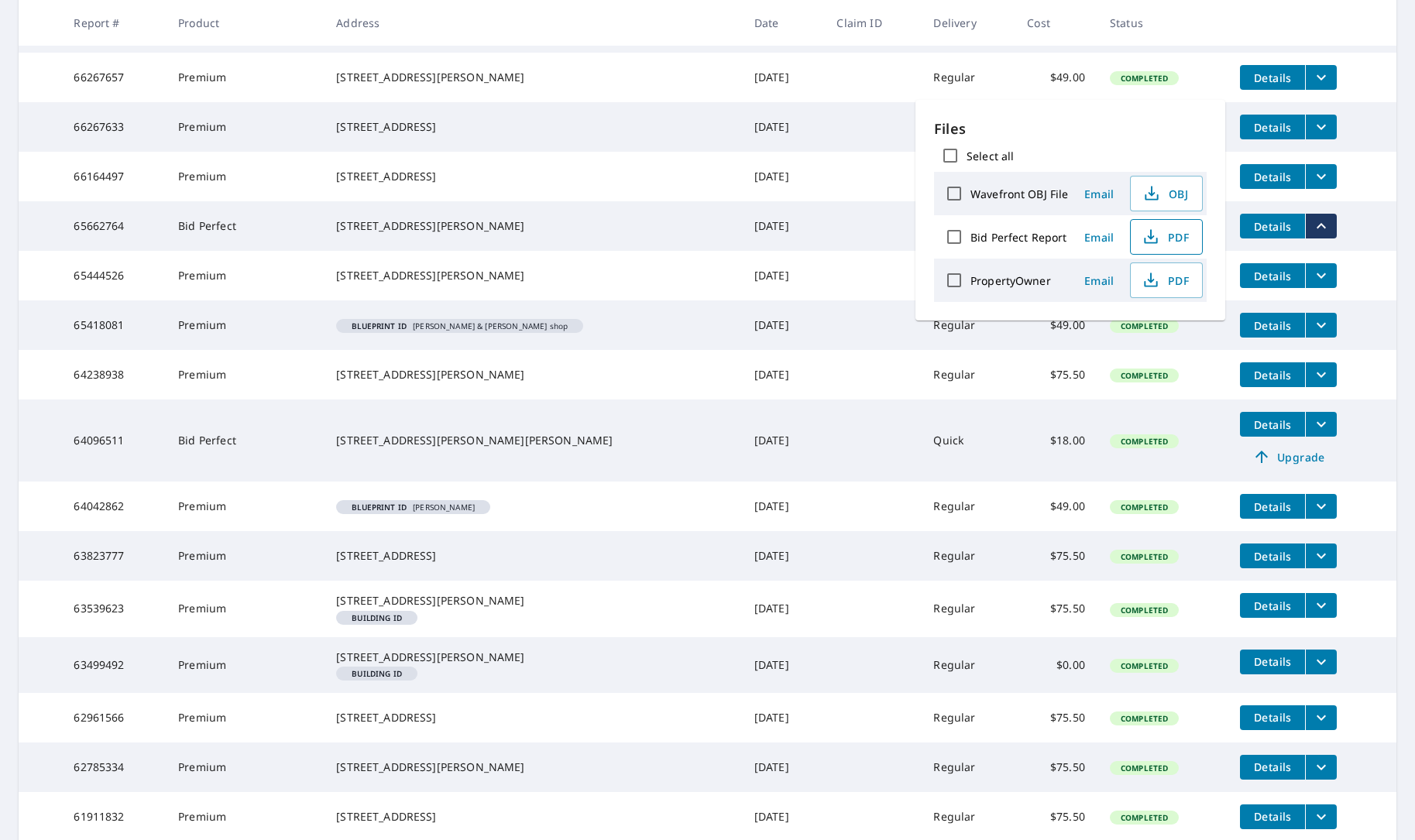
click at [1158, 238] on icon "button" at bounding box center [1150, 237] width 19 height 19
